Goal: Transaction & Acquisition: Subscribe to service/newsletter

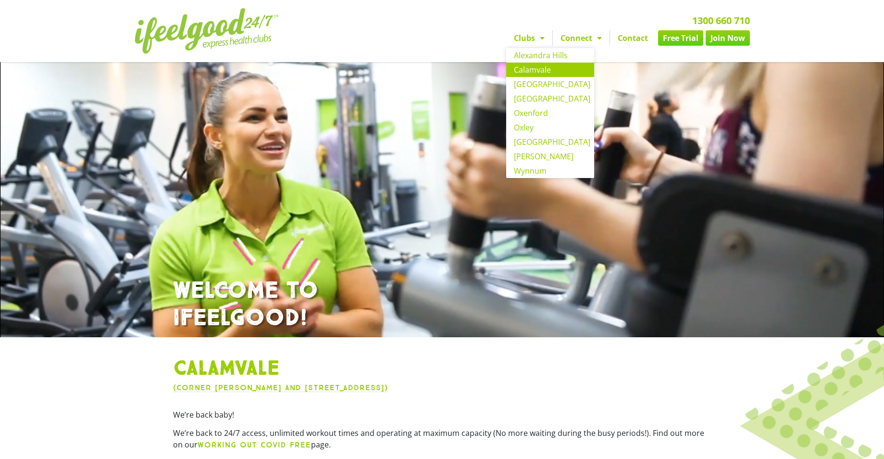
click at [538, 34] on span "Menu" at bounding box center [540, 37] width 10 height 17
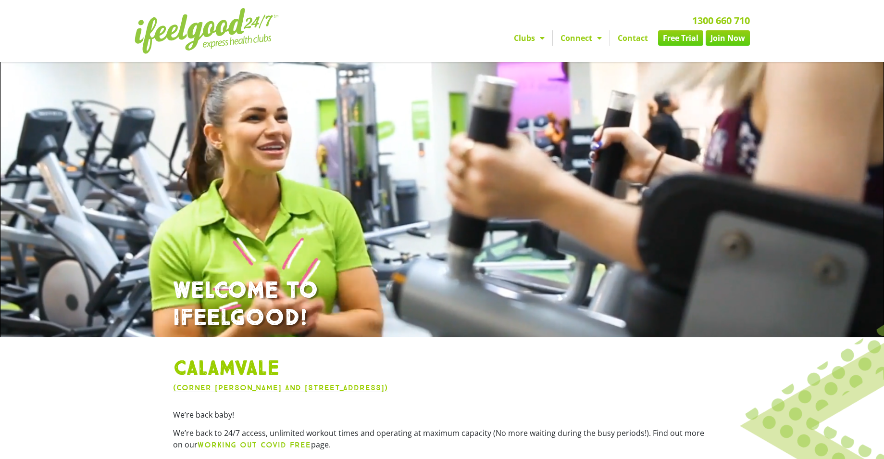
click at [538, 35] on span "Menu" at bounding box center [540, 37] width 10 height 17
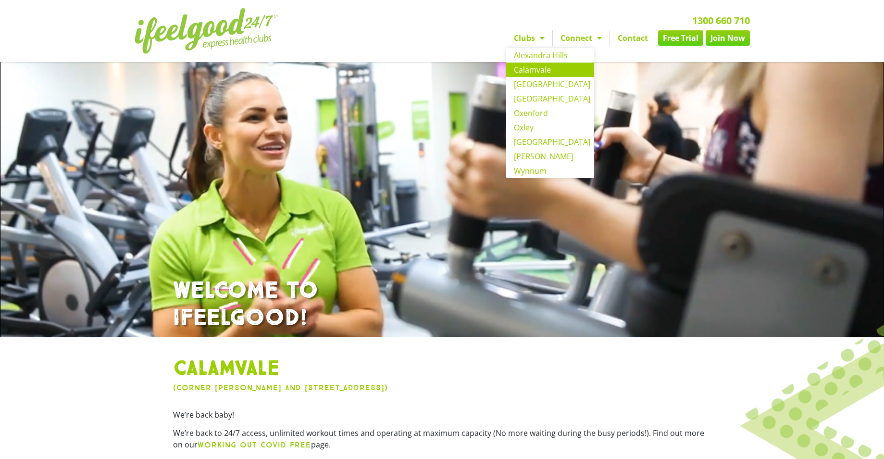
click at [539, 63] on link "Calamvale" at bounding box center [550, 69] width 88 height 14
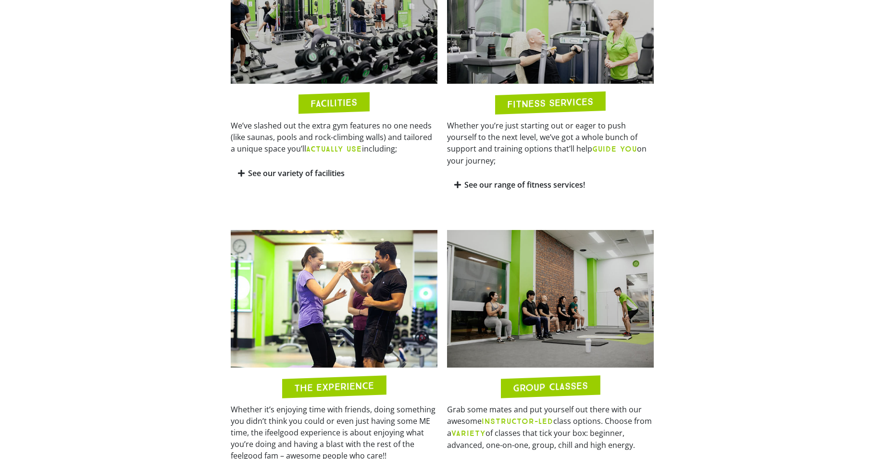
scroll to position [338, 0]
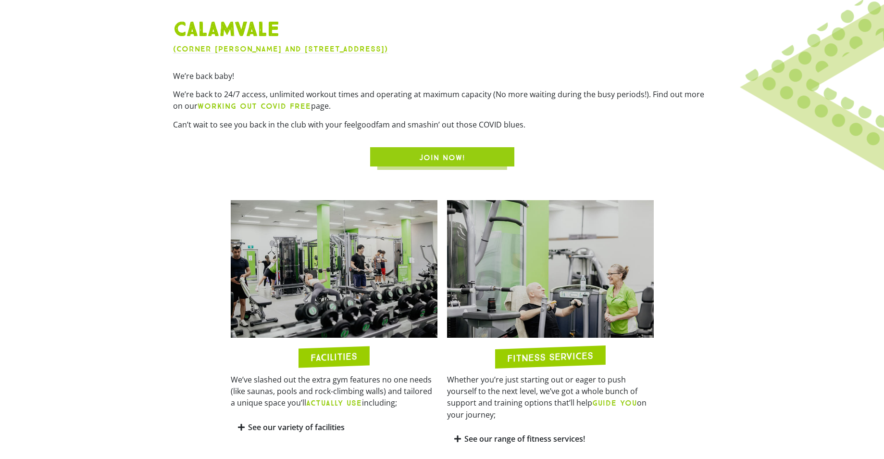
click at [448, 152] on span "JOIN NOW!" at bounding box center [442, 158] width 46 height 12
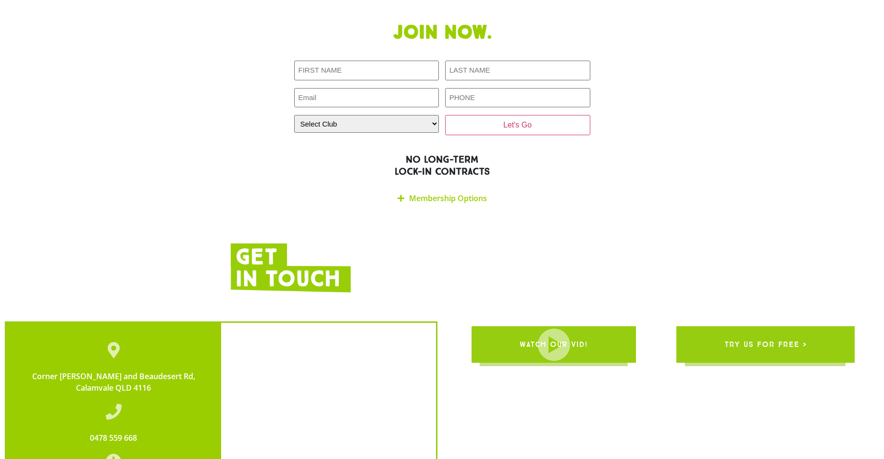
scroll to position [2042, 0]
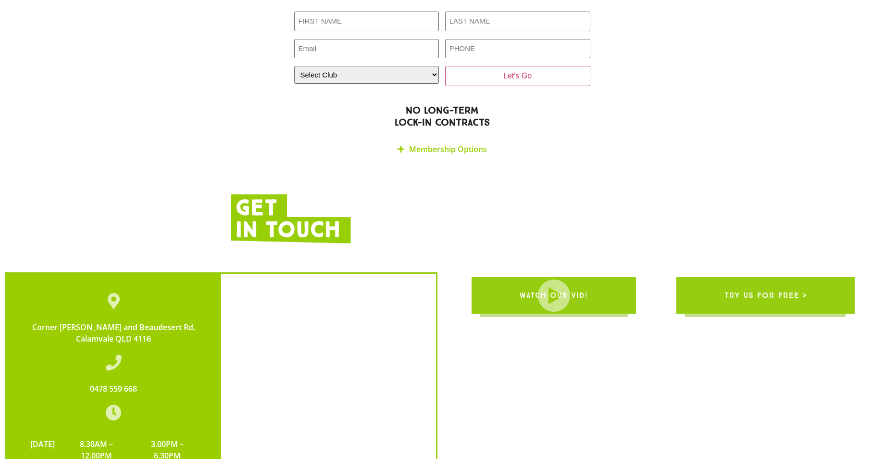
click at [477, 144] on link "Membership Options" at bounding box center [448, 149] width 78 height 11
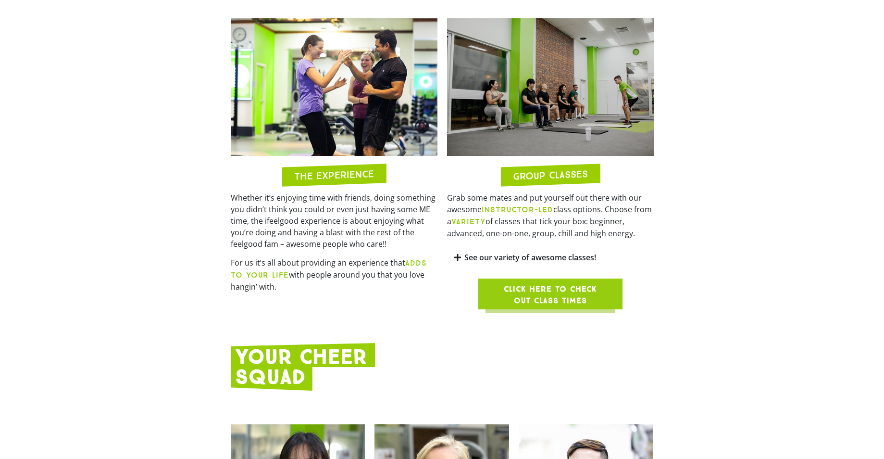
scroll to position [808, 0]
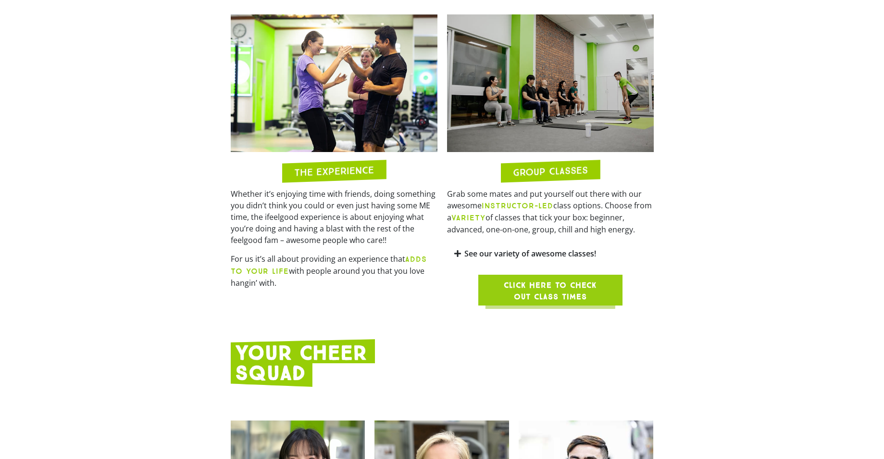
click at [460, 249] on icon at bounding box center [457, 253] width 7 height 8
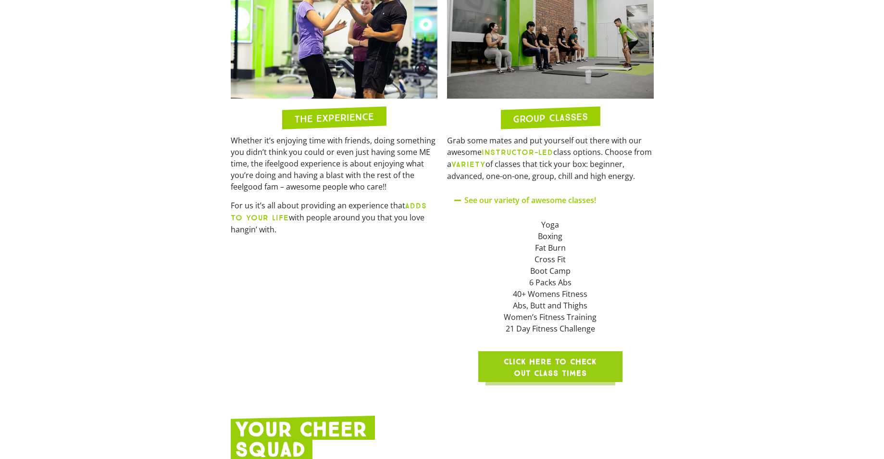
scroll to position [861, 0]
click at [558, 355] on span "Click here to check out class times" at bounding box center [550, 366] width 98 height 23
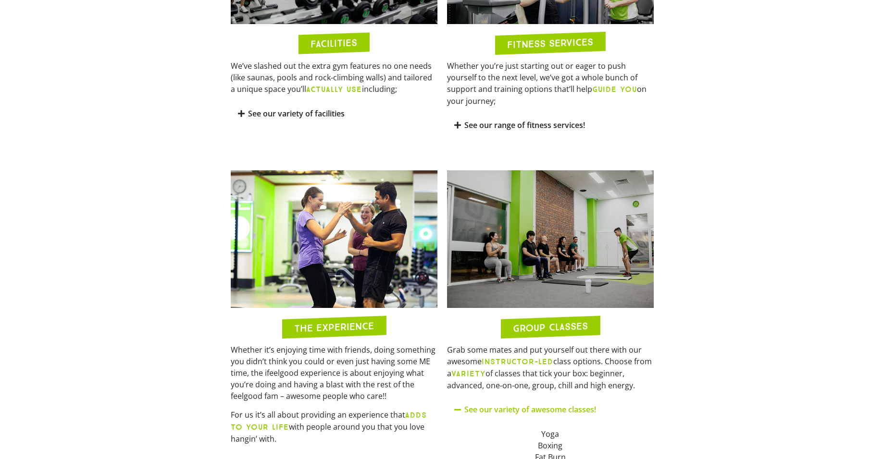
scroll to position [392, 0]
